Goal: Use online tool/utility: Utilize a website feature to perform a specific function

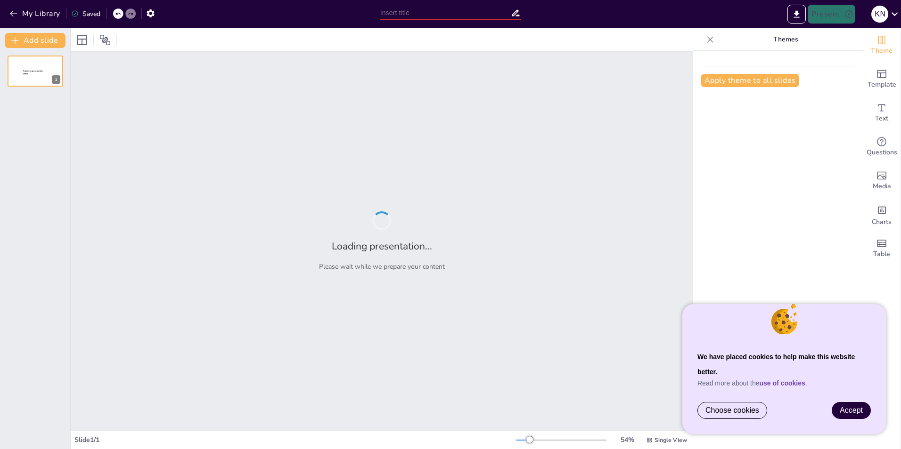
type input "Digitális Átalakulás: A Zoho Ökoszisztéma Bevezetése a Virtuális Utazási [GEOGR…"
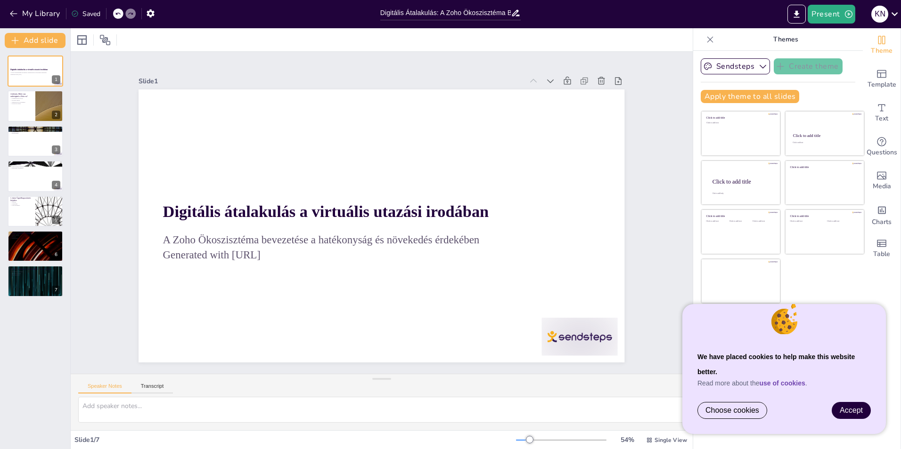
click at [856, 407] on span "Accept" at bounding box center [850, 411] width 23 height 8
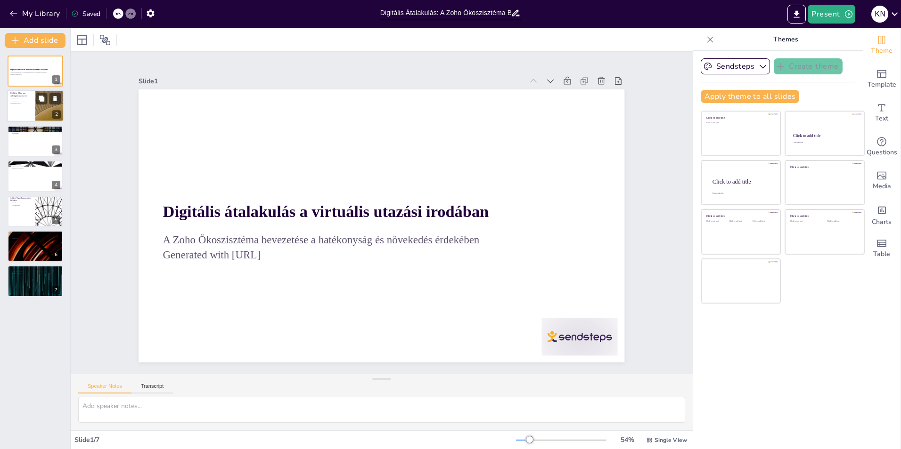
click at [29, 101] on p "adminisztrációs problémák" at bounding box center [21, 102] width 23 height 2
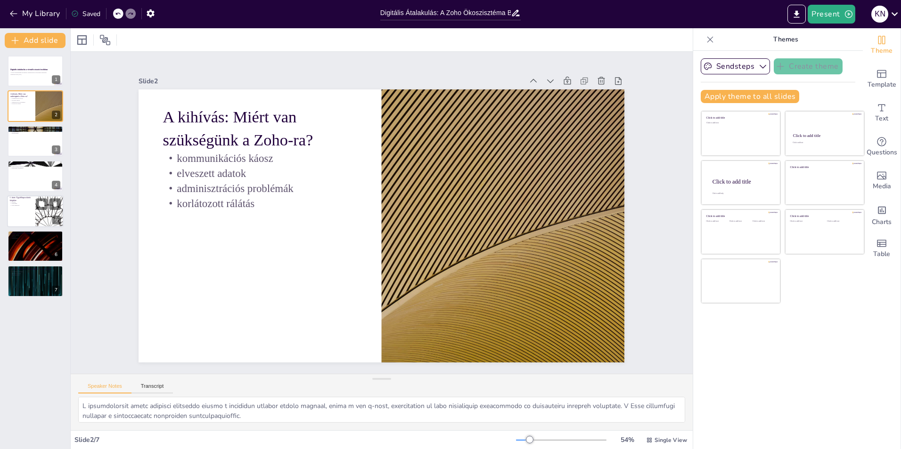
click at [22, 208] on div at bounding box center [35, 211] width 57 height 32
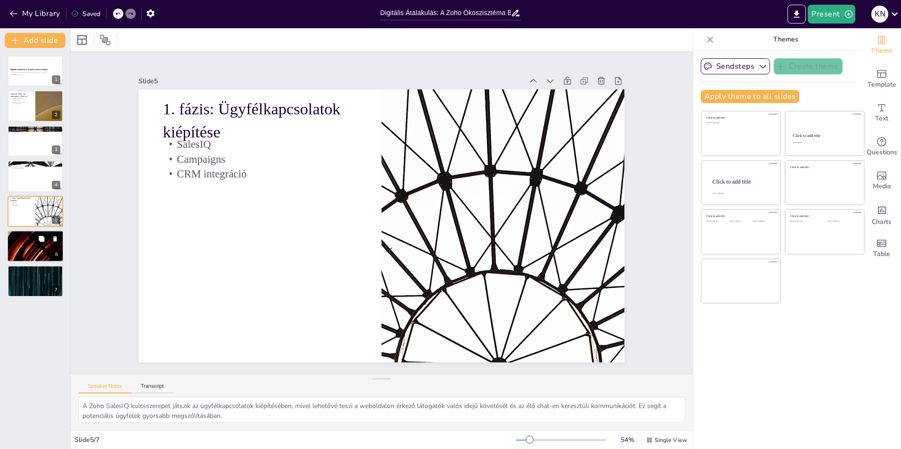
click at [34, 243] on div at bounding box center [35, 246] width 57 height 32
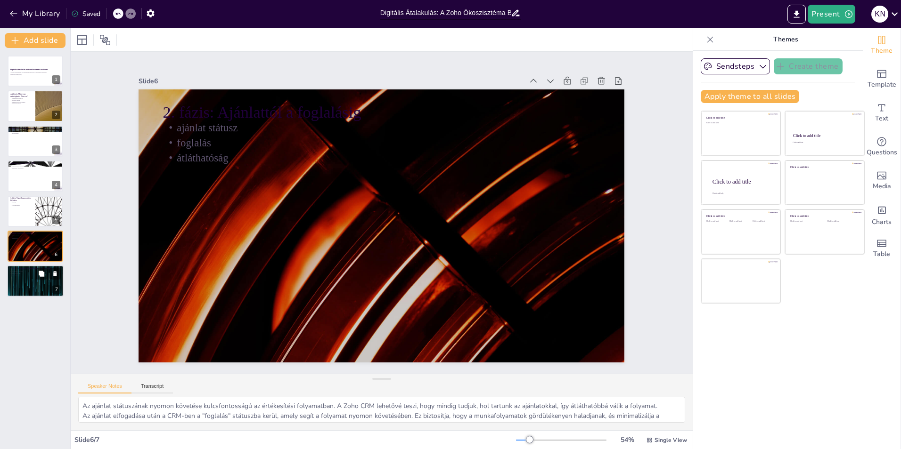
click at [30, 278] on div at bounding box center [35, 282] width 57 height 32
type textarea "Az automatizált számlázás révén a Zoho Books jelentősen csökkenti a manuális mu…"
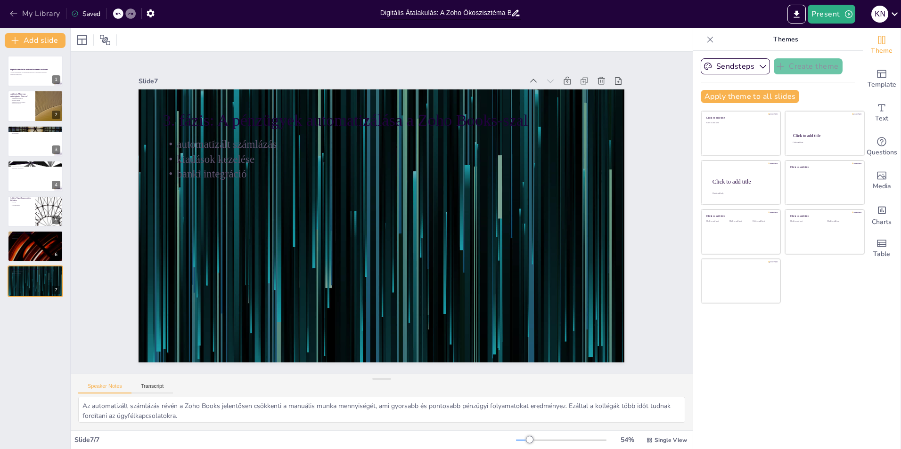
click at [48, 12] on button "My Library" at bounding box center [35, 13] width 57 height 15
